Goal: Task Accomplishment & Management: Complete application form

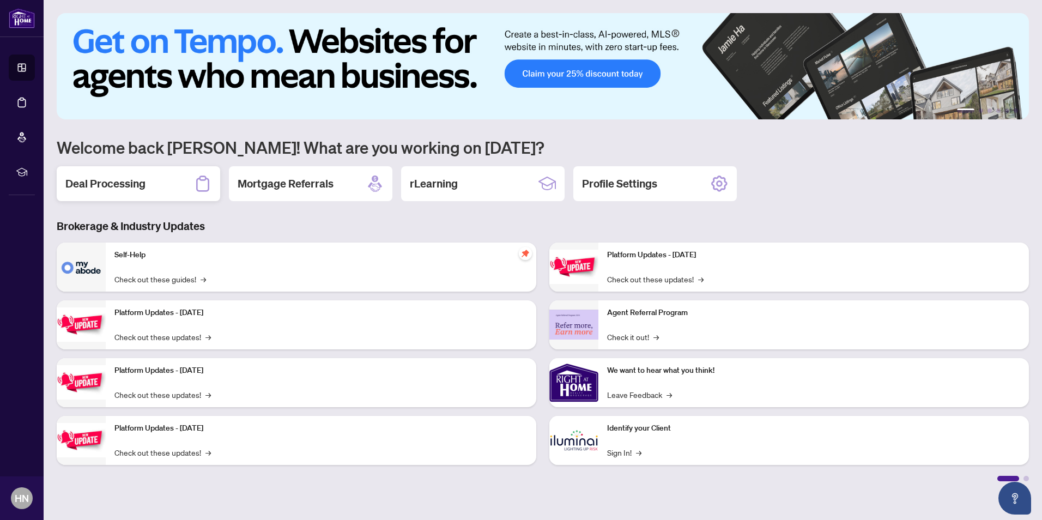
click at [134, 178] on h2 "Deal Processing" at bounding box center [105, 183] width 80 height 15
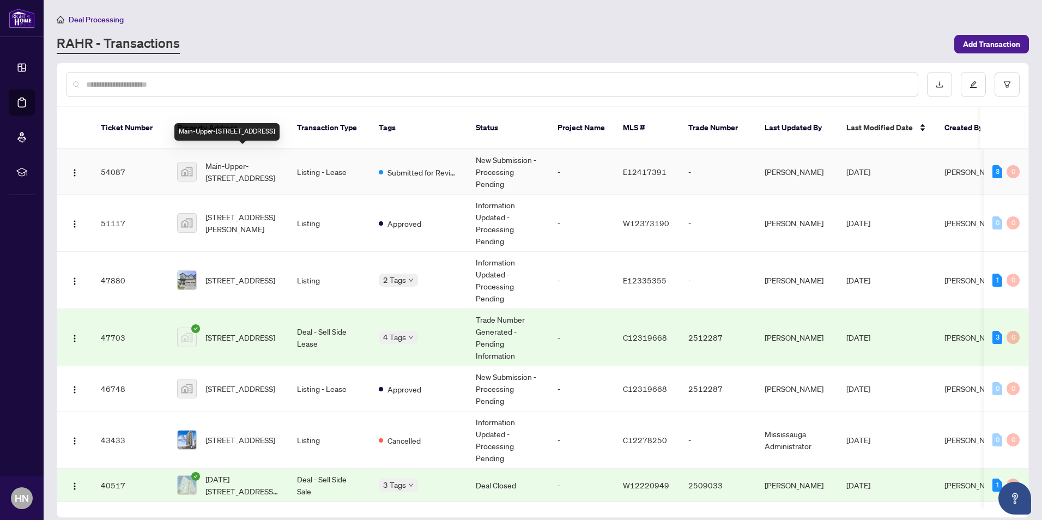
click at [234, 160] on span "Main-Upper-[STREET_ADDRESS]" at bounding box center [242, 172] width 74 height 24
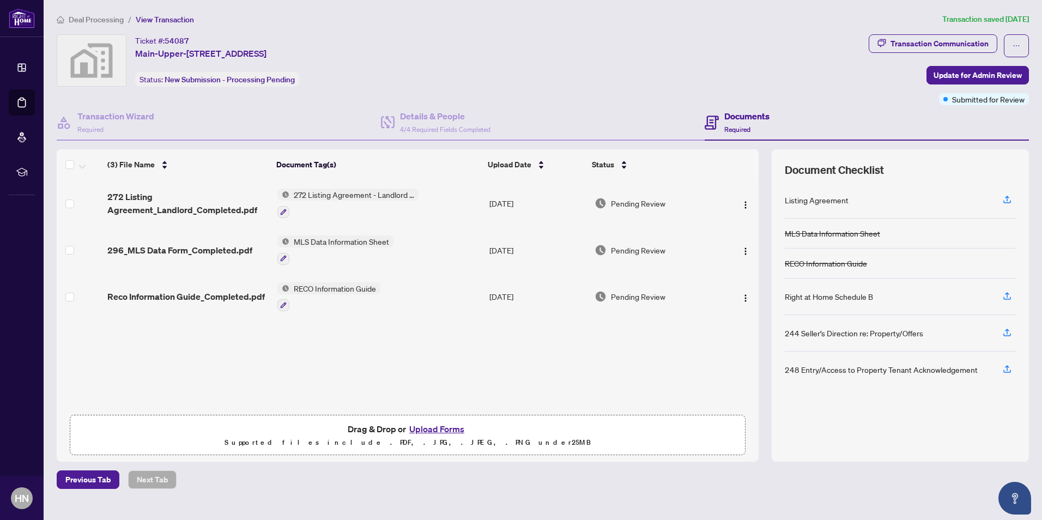
click at [440, 426] on button "Upload Forms" at bounding box center [437, 429] width 62 height 14
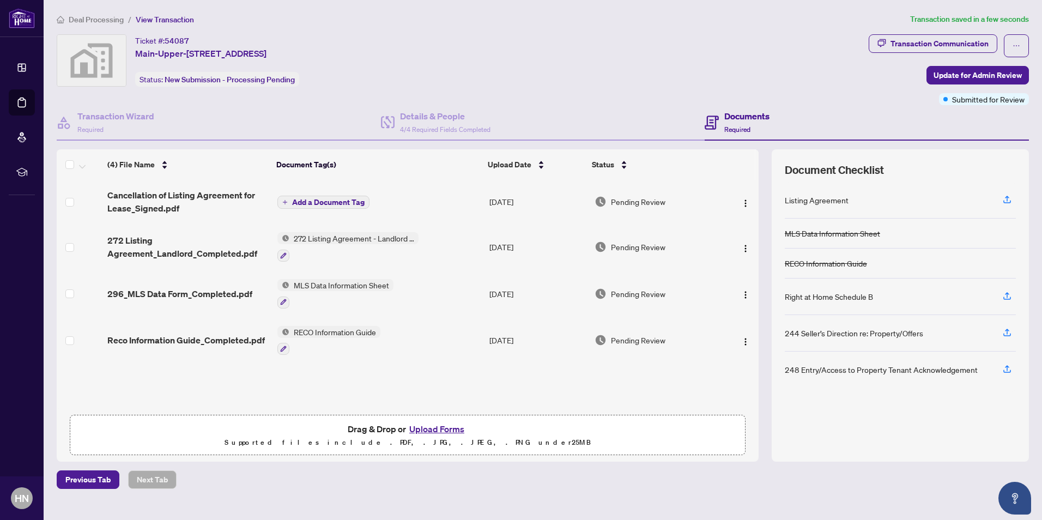
click at [293, 201] on span "Add a Document Tag" at bounding box center [328, 202] width 72 height 8
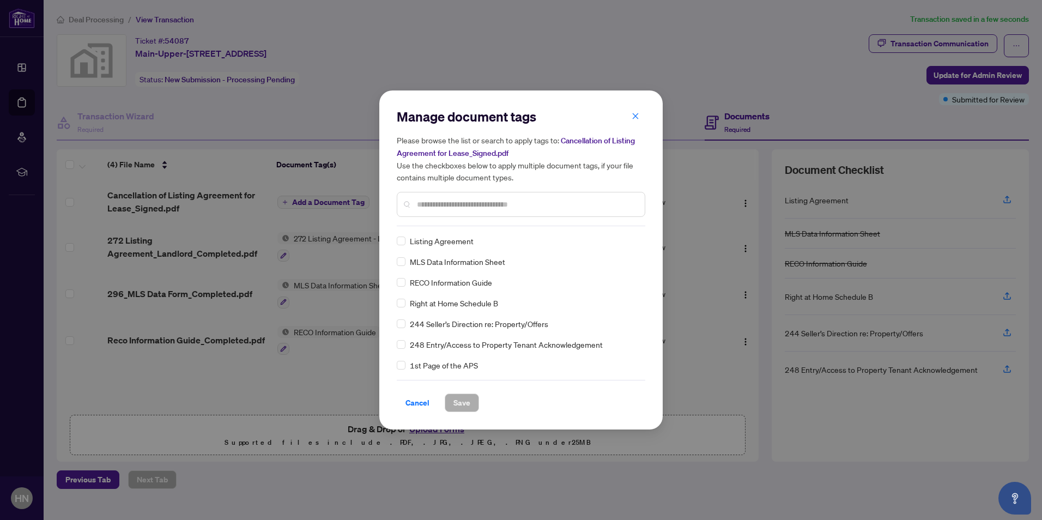
click at [438, 205] on input "text" at bounding box center [526, 204] width 219 height 12
click at [441, 203] on input "text" at bounding box center [526, 204] width 219 height 12
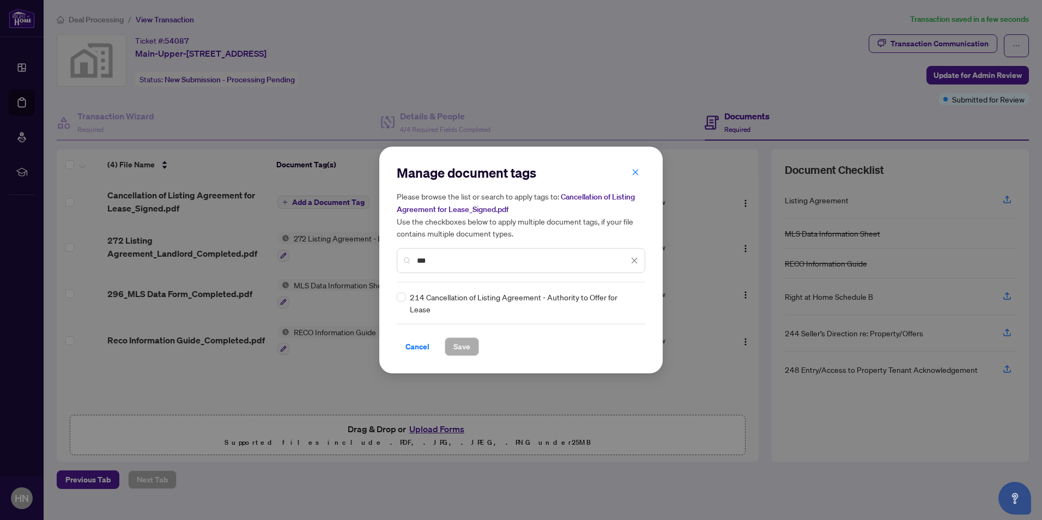
type input "***"
click at [464, 347] on span "Save" at bounding box center [461, 346] width 17 height 17
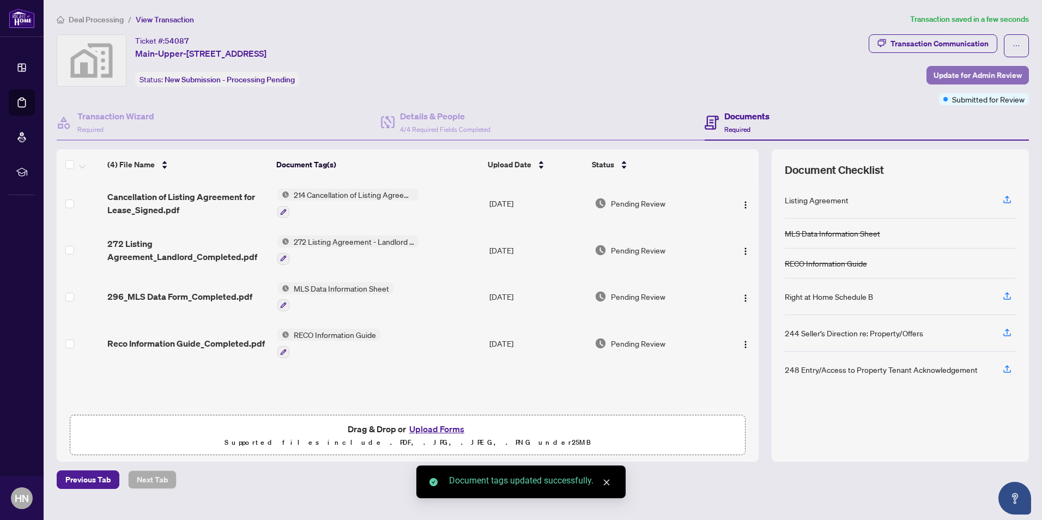
click at [965, 76] on span "Update for Admin Review" at bounding box center [978, 74] width 88 height 17
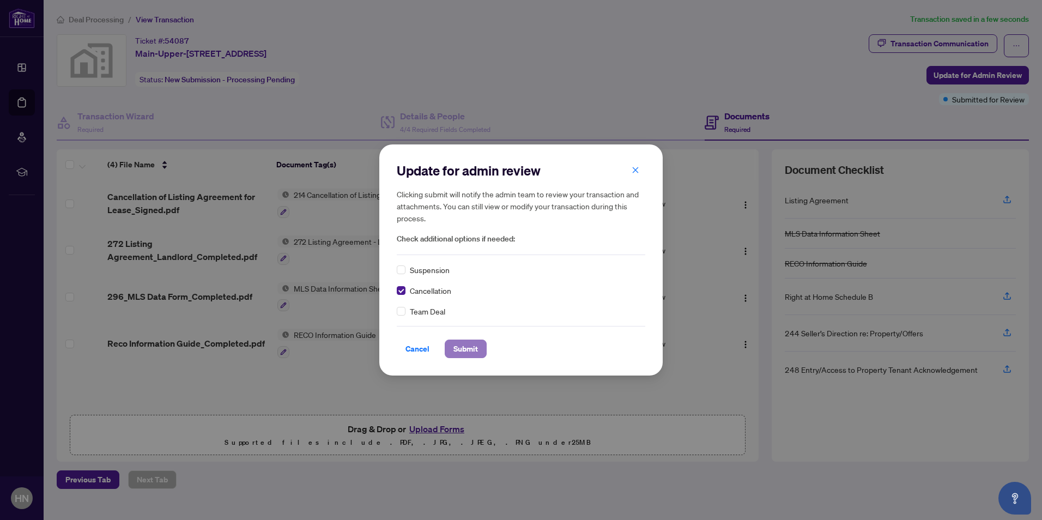
click at [458, 349] on span "Submit" at bounding box center [465, 348] width 25 height 17
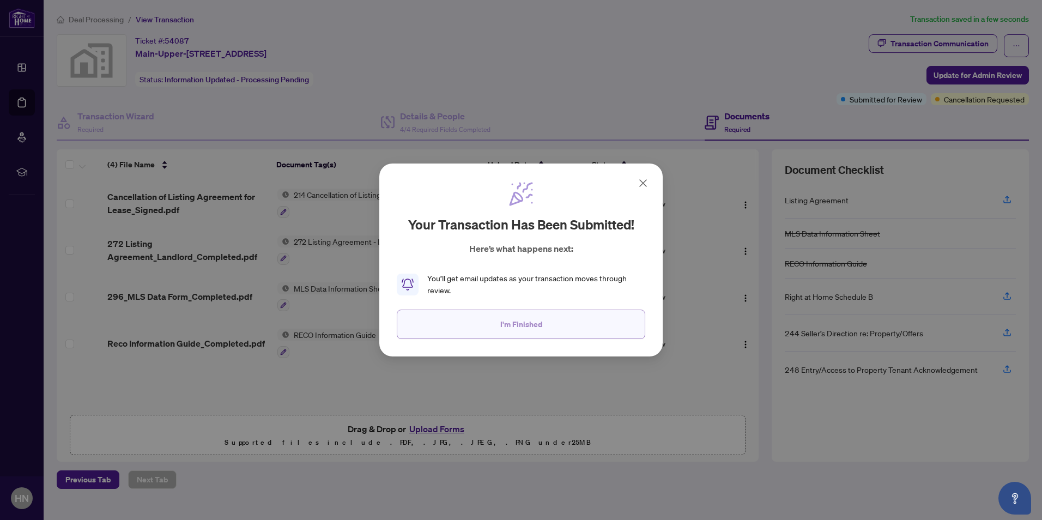
click at [502, 319] on span "I'm Finished" at bounding box center [521, 324] width 42 height 17
